Goal: Book appointment/travel/reservation

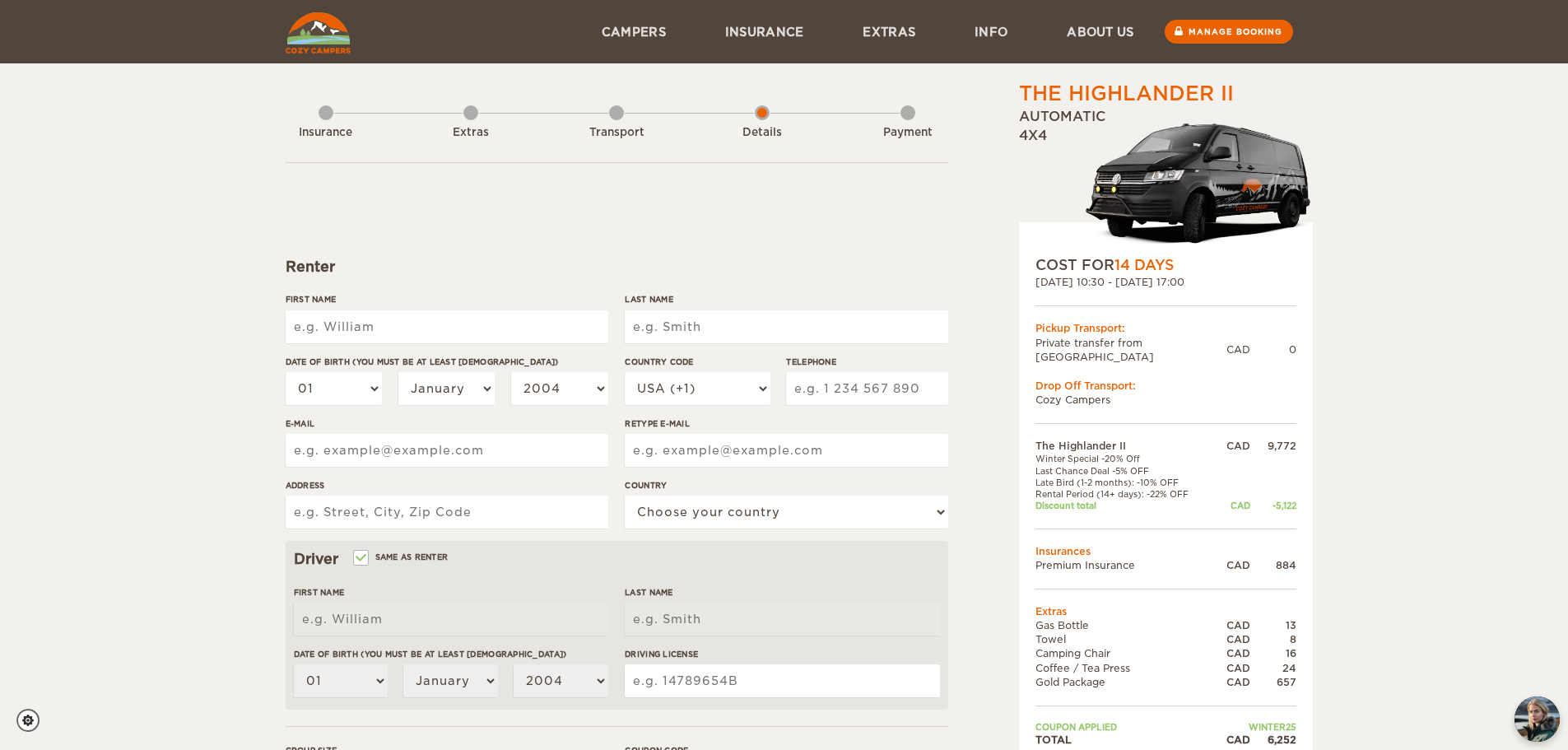
click at [407, 329] on input "First Name" at bounding box center [447, 326] width 323 height 33
type input "[PERSON_NAME]"
click at [735, 321] on input "Last Name" at bounding box center [786, 326] width 323 height 33
type input "[PERSON_NAME]"
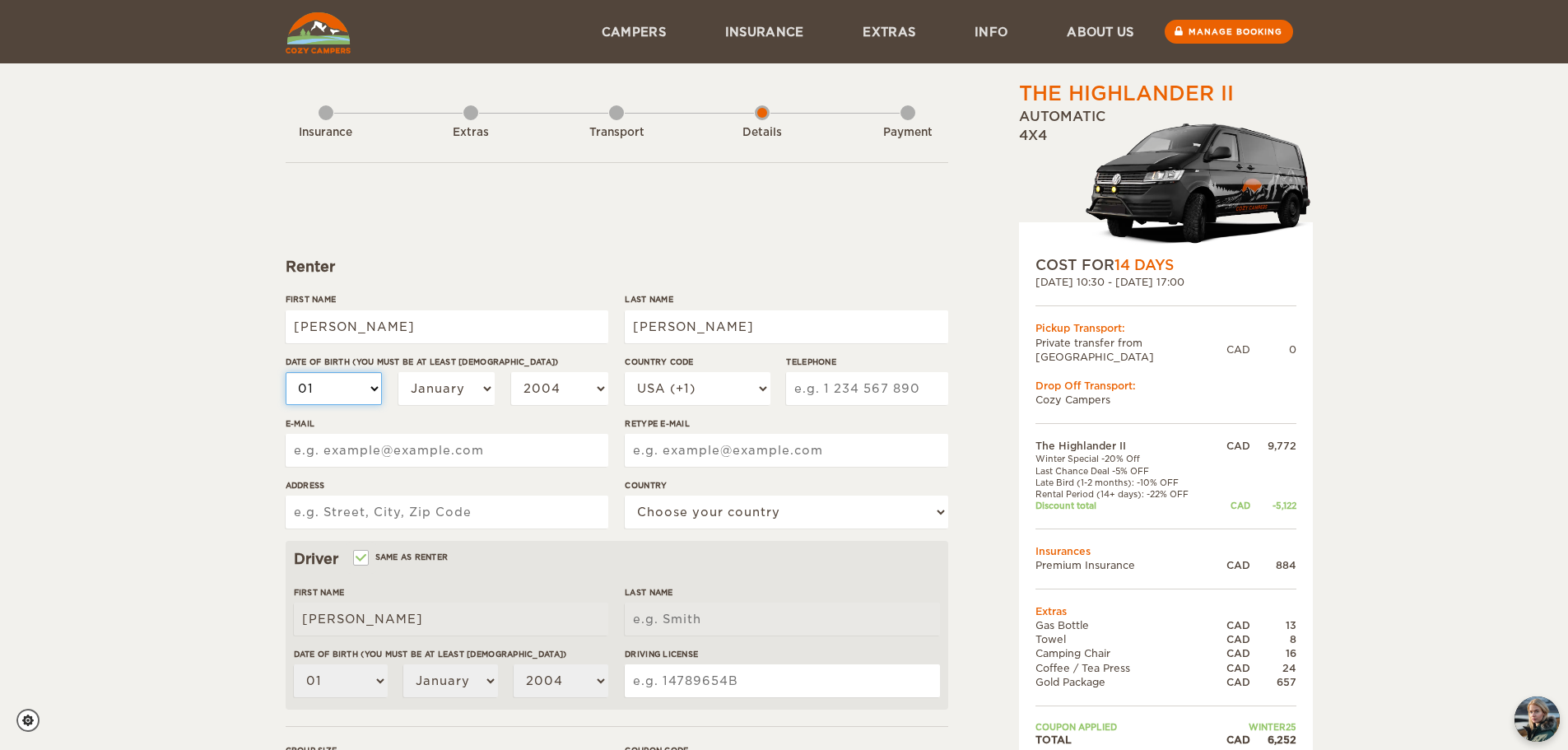
type input "[PERSON_NAME]"
click at [376, 389] on select "01 02 03 04 05 06 07 08 09 10 11 12 13 14 15 16 17 18 19 20 21 22 23 24 25 26 2…" at bounding box center [334, 389] width 97 height 33
select select "24"
click at [285, 372] on select "01 02 03 04 05 06 07 08 09 10 11 12 13 14 15 16 17 18 19 20 21 22 23 24 25 26 2…" at bounding box center [334, 389] width 97 height 33
select select "24"
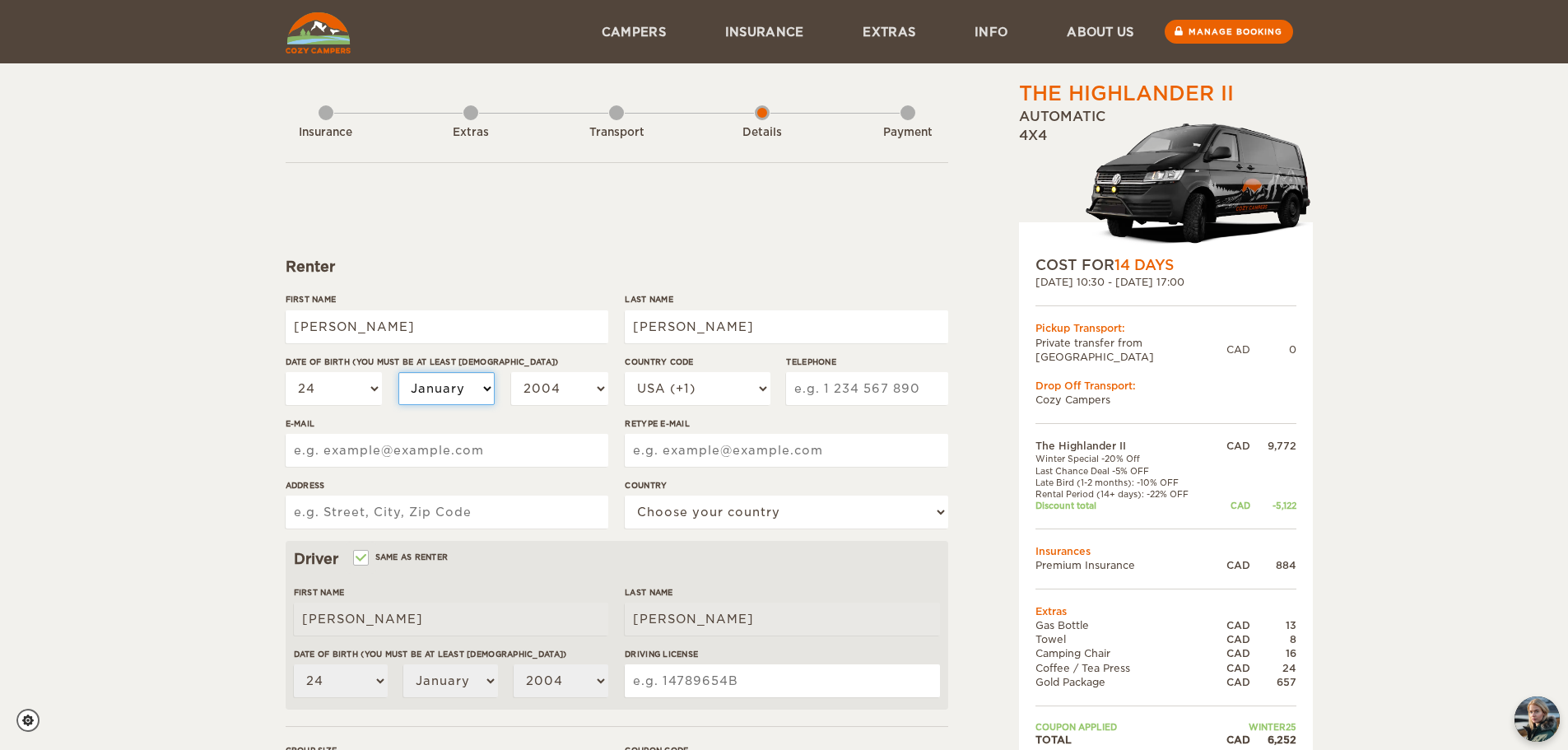
click at [426, 389] on select "January February March April May June July August September October November De…" at bounding box center [447, 389] width 97 height 33
select select "06"
click at [399, 372] on select "January February March April May June July August September October November De…" at bounding box center [447, 389] width 97 height 33
select select "06"
click at [595, 383] on select "2004 2003 2002 2001 2000 1999 1998 1997 1996 1995 1994 1993 1992 1991 1990 1989…" at bounding box center [559, 389] width 97 height 33
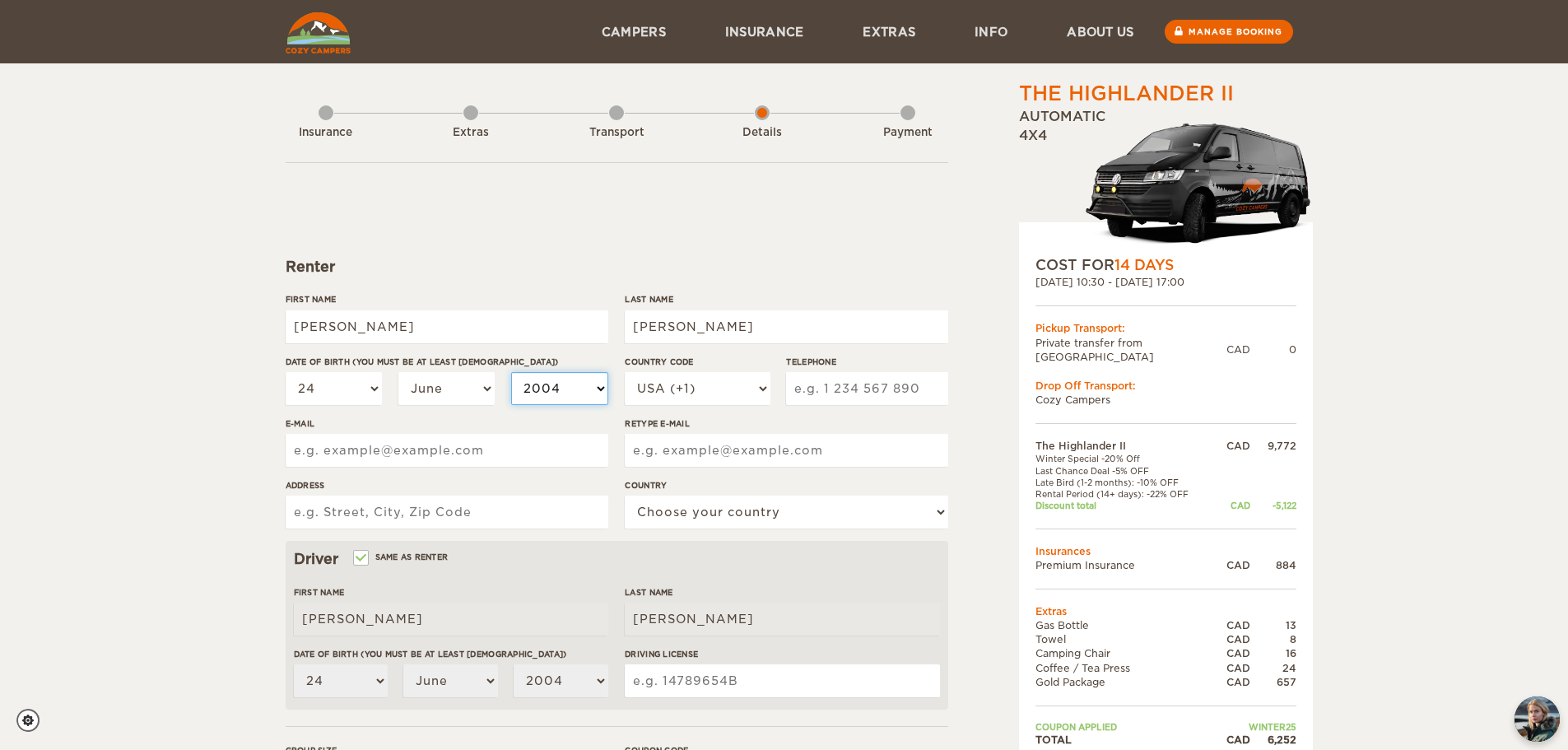
select select "1982"
click at [511, 372] on select "2004 2003 2002 2001 2000 1999 1998 1997 1996 1995 1994 1993 1992 1991 1990 1989…" at bounding box center [559, 389] width 97 height 33
select select "1982"
click at [547, 205] on form "Renter First Name [PERSON_NAME] Last Name [PERSON_NAME] Date of birth (You must…" at bounding box center [616, 595] width 663 height 867
click at [750, 394] on select "USA (+1) [GEOGRAPHIC_DATA] (+44) [GEOGRAPHIC_DATA] (+49) [GEOGRAPHIC_DATA] (+21…" at bounding box center [697, 389] width 145 height 33
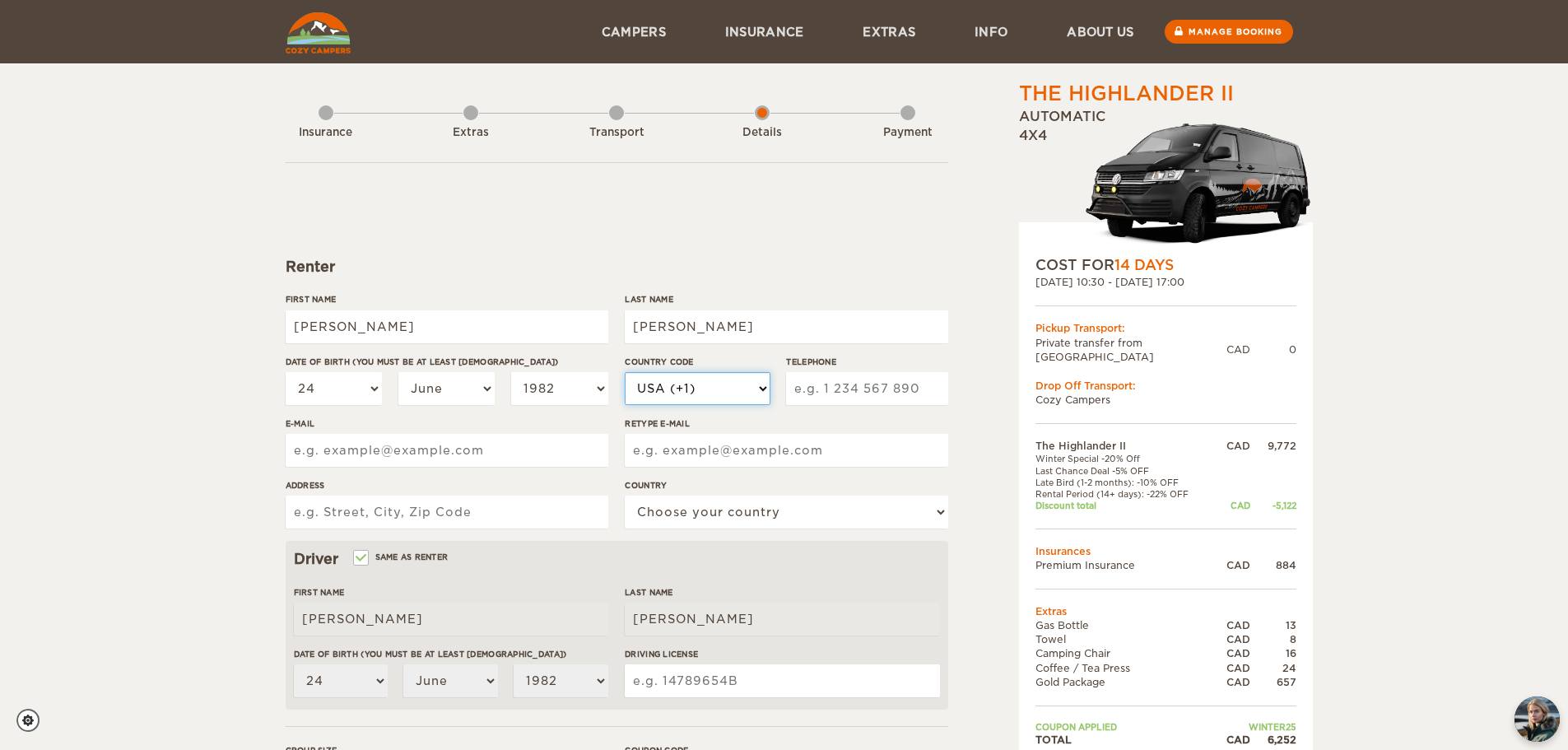
select select "1"
click at [625, 372] on select "USA (+1) [GEOGRAPHIC_DATA] (+44) [GEOGRAPHIC_DATA] (+49) [GEOGRAPHIC_DATA] (+21…" at bounding box center [697, 389] width 145 height 33
click at [830, 383] on input "Telephone" at bounding box center [866, 389] width 161 height 33
type input "[PHONE_NUMBER]"
click at [379, 451] on input "E-mail" at bounding box center [447, 450] width 323 height 33
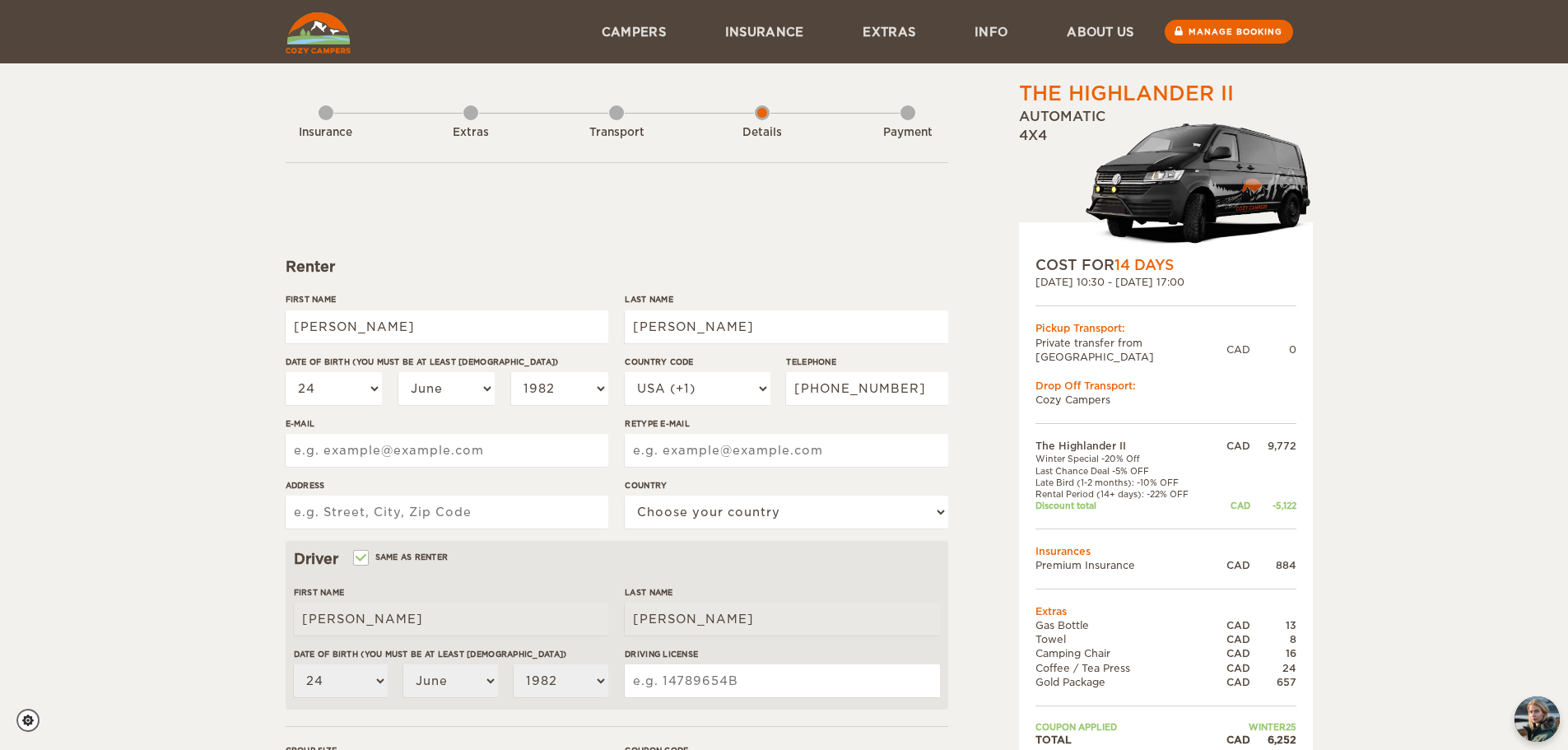
type input "[EMAIL_ADDRESS][PERSON_NAME][DOMAIN_NAME]"
type input "[STREET_ADDRESS]"
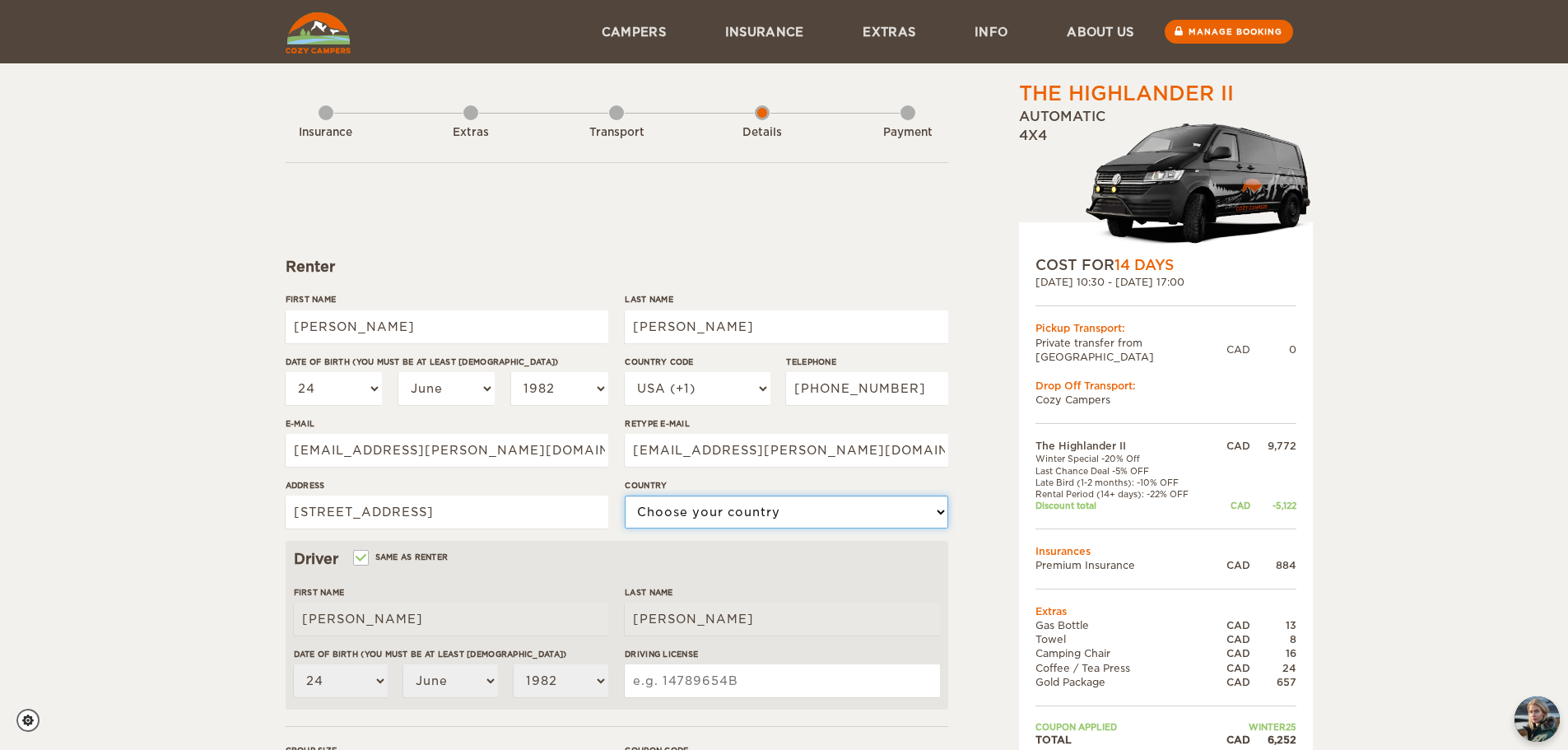
select select "38"
click at [982, 465] on div "The Highlander II Expand Collapse Total 6,252 CAD Automatic 4x4 COST FOR 14 Day…" at bounding box center [1123, 567] width 318 height 974
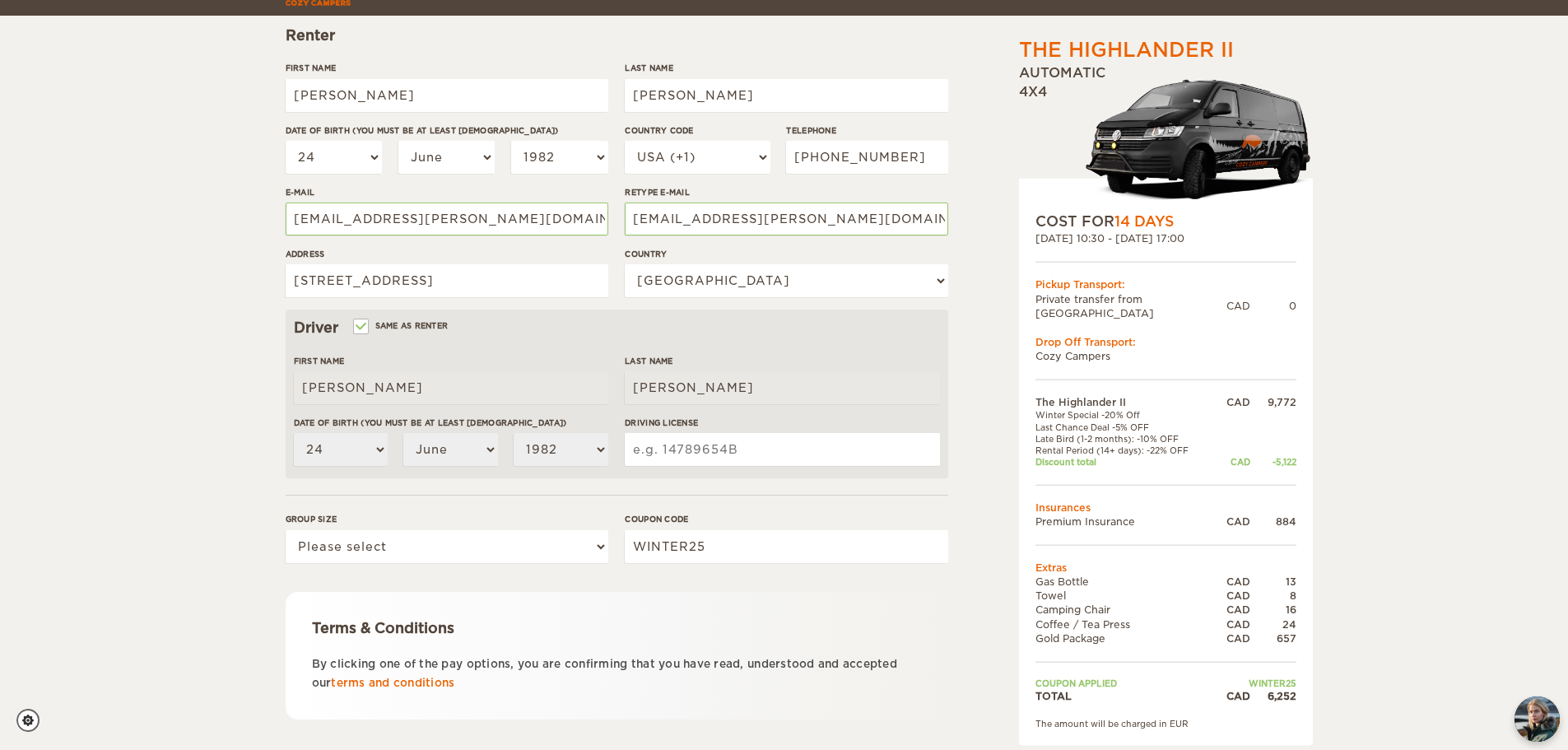
scroll to position [247, 0]
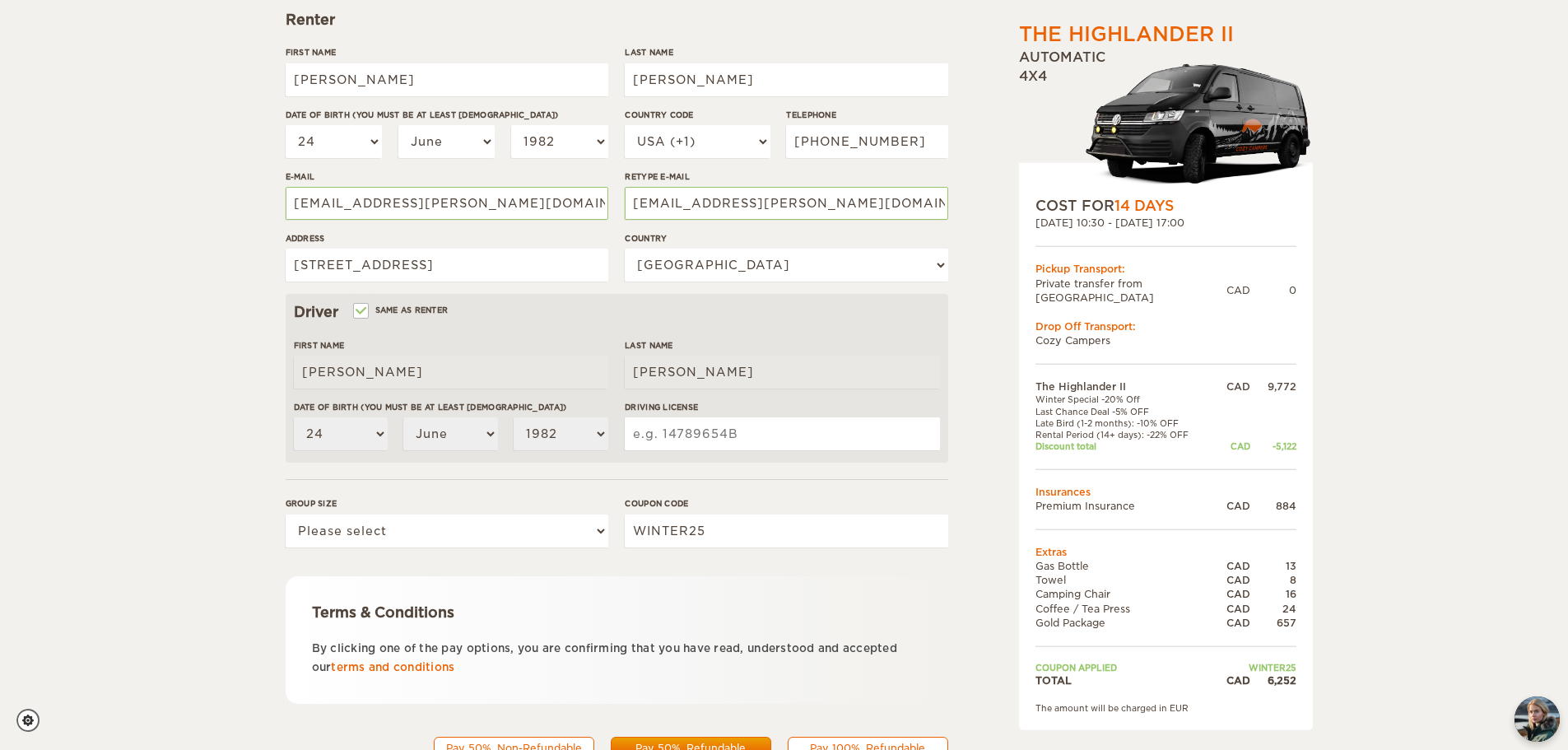
click at [656, 427] on input "Driving License" at bounding box center [782, 433] width 314 height 33
type input "b2303-240682-00"
click at [230, 468] on div "The Highlander II Expand Collapse Total 6,252 CAD Automatic 4x4 COST FOR 14 Day…" at bounding box center [784, 288] width 1568 height 1070
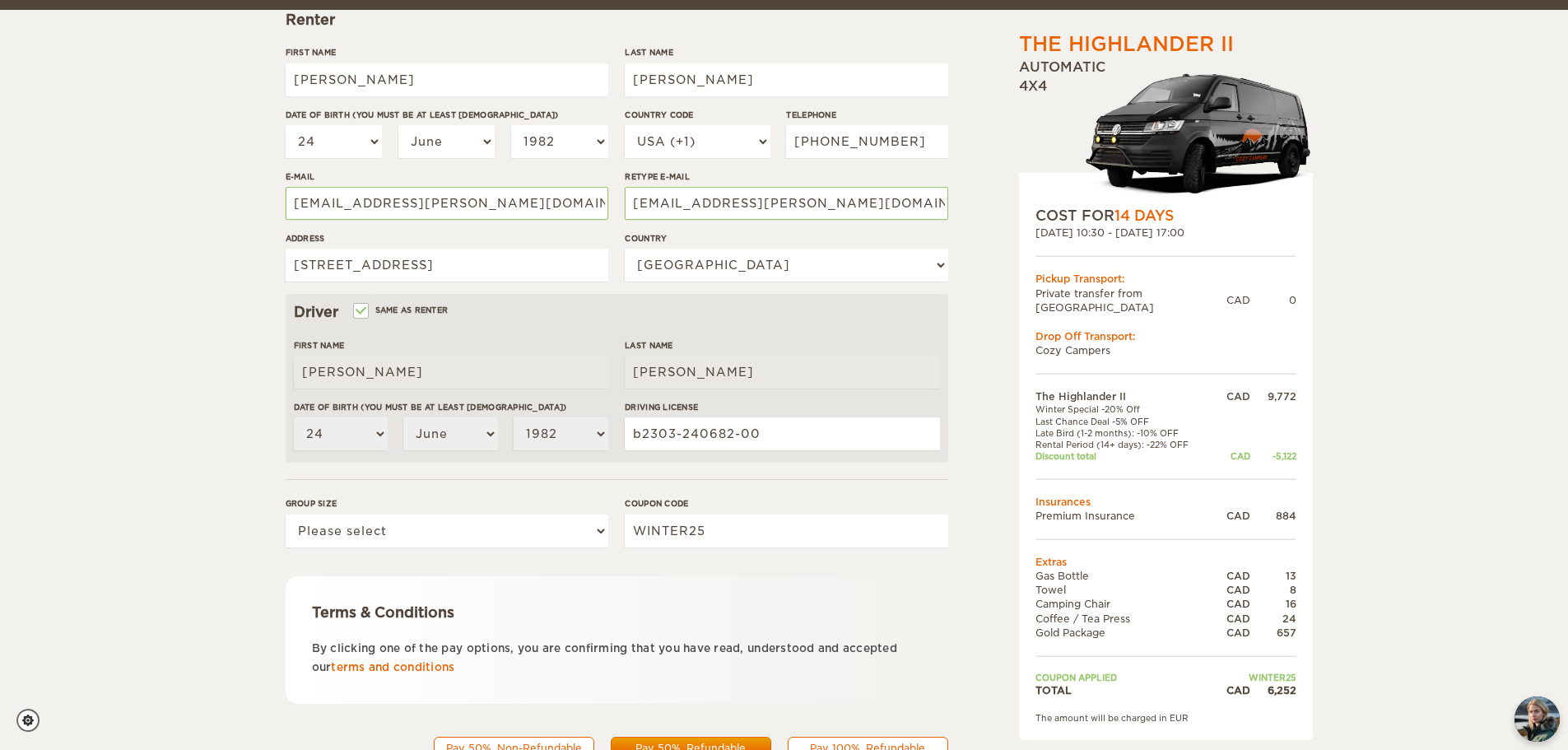
scroll to position [320, 0]
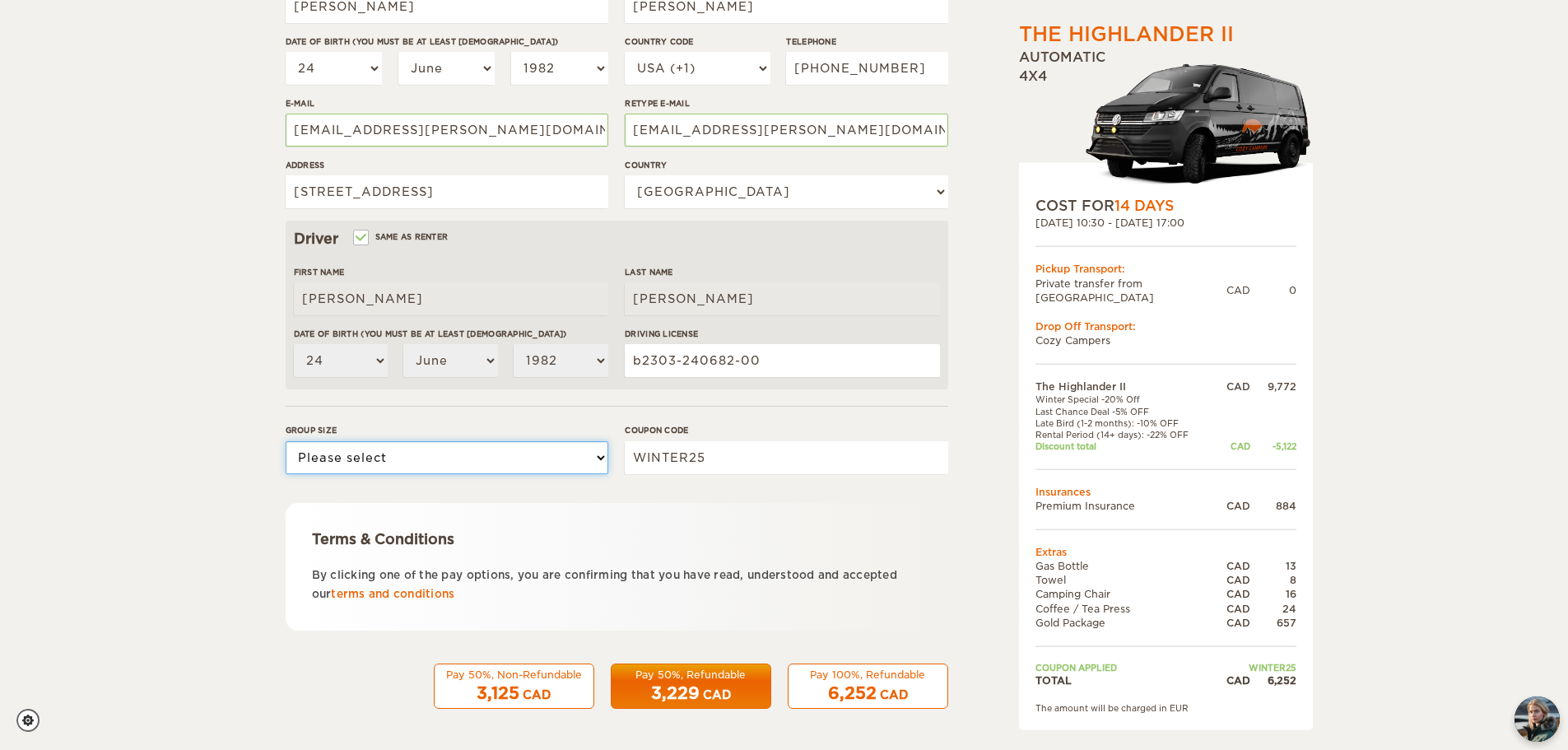
click at [377, 454] on select "Please select 1 2" at bounding box center [447, 457] width 323 height 33
click at [334, 424] on label "Group size" at bounding box center [447, 430] width 323 height 13
click at [334, 441] on select "Please select 1 2" at bounding box center [447, 457] width 323 height 33
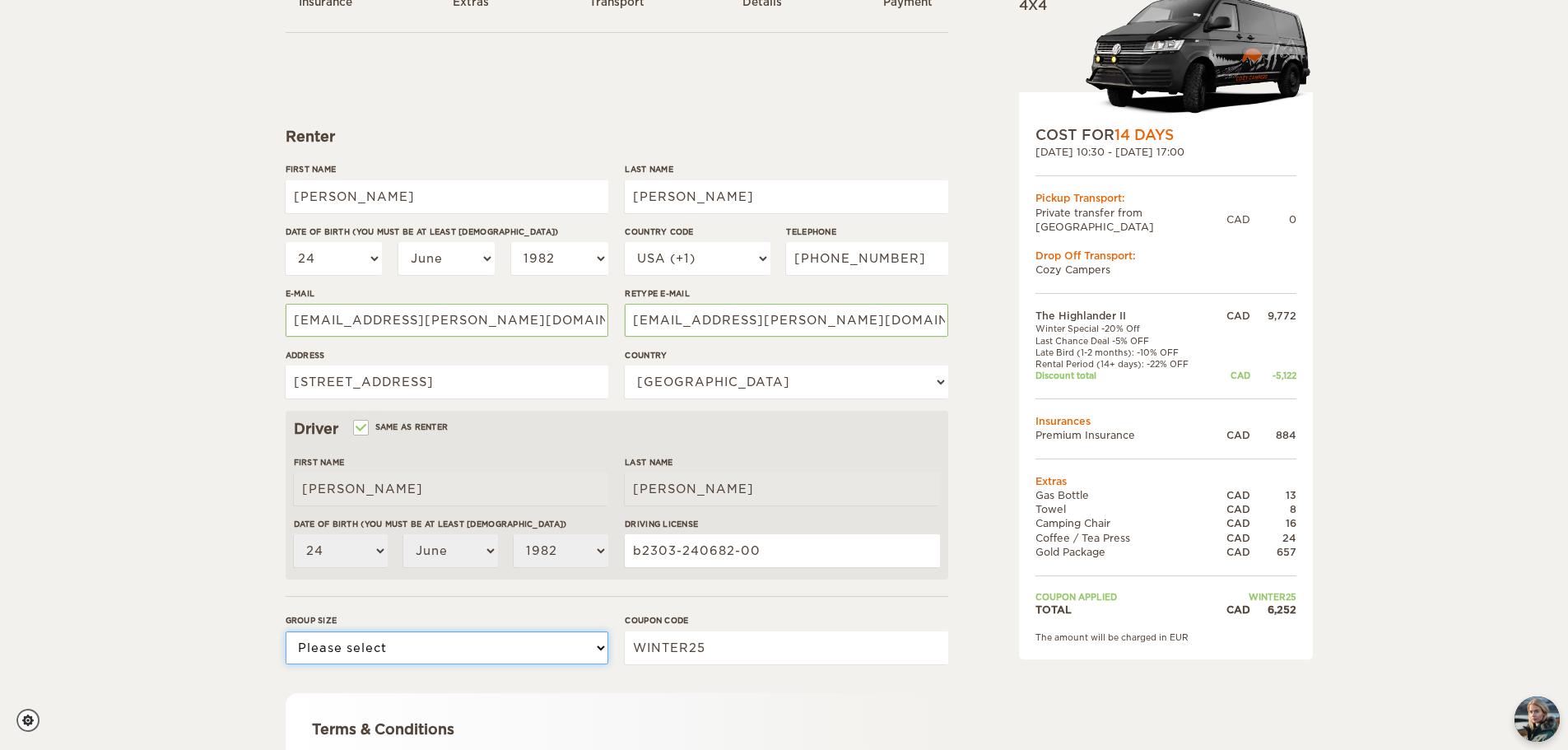
scroll to position [0, 0]
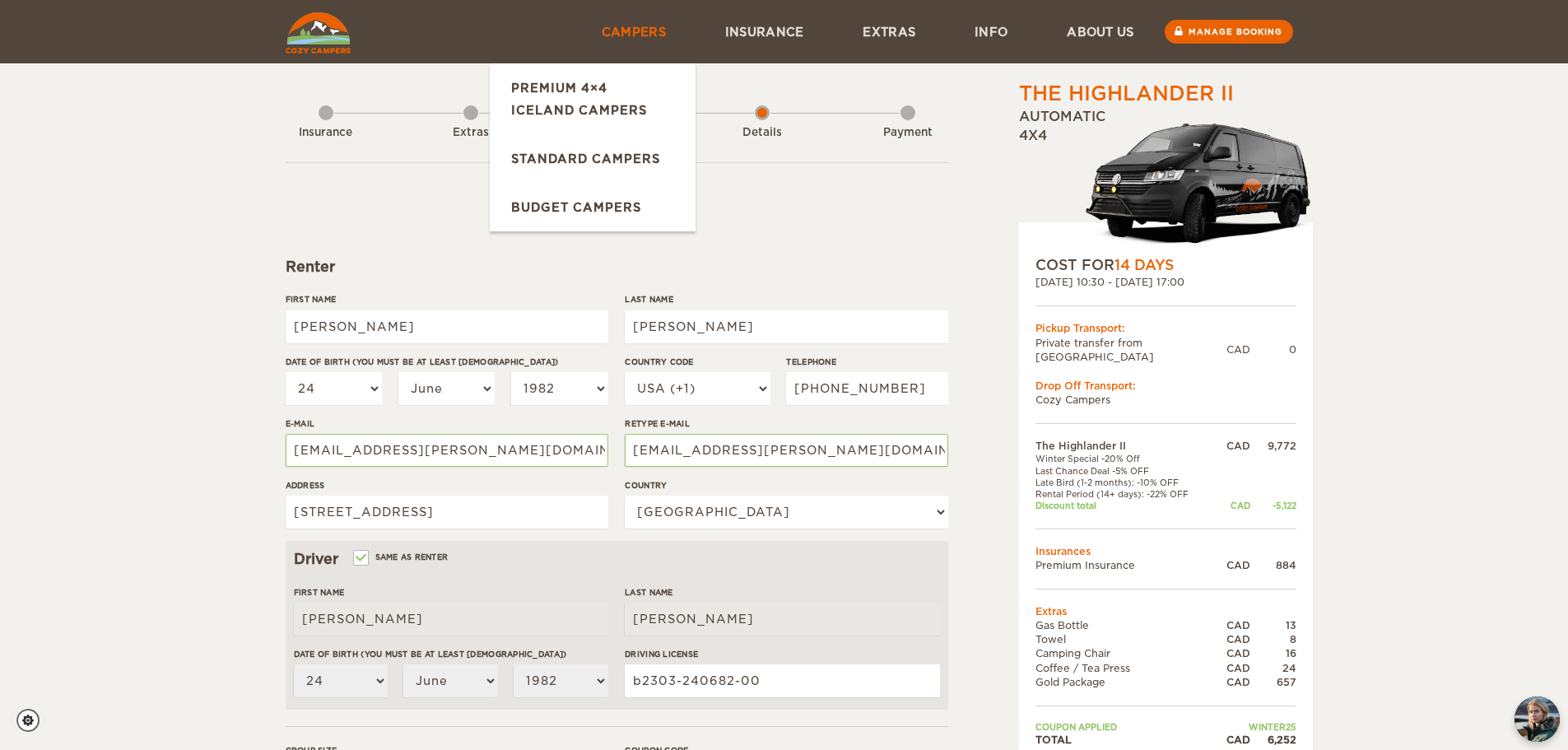
click at [643, 37] on link "Campers" at bounding box center [633, 31] width 123 height 63
